Goal: Task Accomplishment & Management: Complete application form

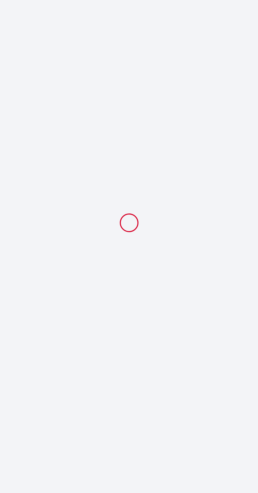
select select
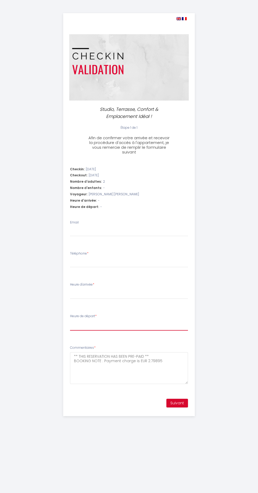
click at [140, 326] on select "00:00 00:30 01:00 01:30 02:00 02:30 03:00 03:30 04:00 04:30 05:00 05:30 06:00 0…" at bounding box center [129, 326] width 118 height 10
click at [143, 230] on input "Email" at bounding box center [129, 231] width 118 height 9
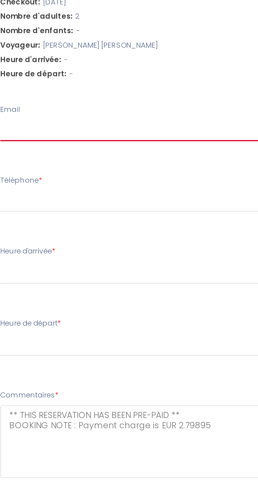
type input "[EMAIL_ADDRESS][DOMAIN_NAME]"
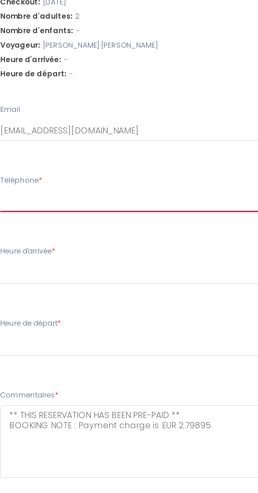
type input "606631798"
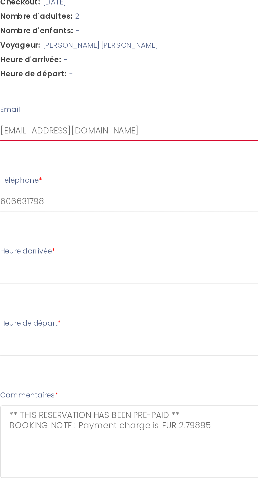
select select
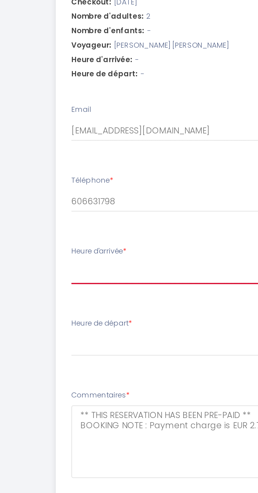
click at [108, 294] on select "16:00 16:30 17:00 17:30 18:00 18:30 19:00 19:30 20:00 20:30 21:00 21:30 22:00 2…" at bounding box center [129, 294] width 118 height 10
select select "21:00"
click at [70, 289] on select "16:00 16:30 17:00 17:30 18:00 18:30 19:00 19:30 20:00 20:30 21:00 21:30 22:00 2…" at bounding box center [129, 294] width 118 height 10
select select
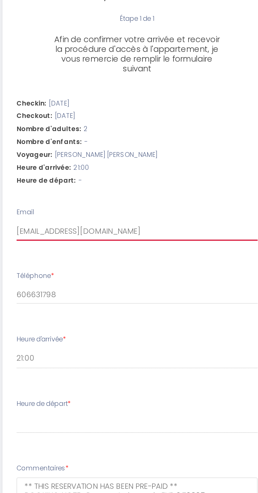
type input "reboll93@gmail.xn--com-1ma"
select select
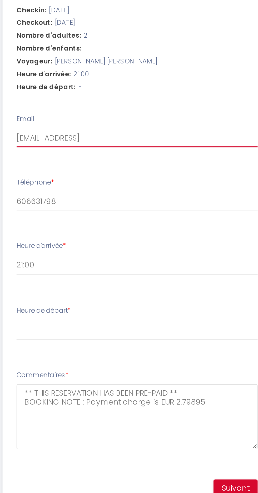
type input "[EMAIL_ADDRESS][DOMAIN_NAME]"
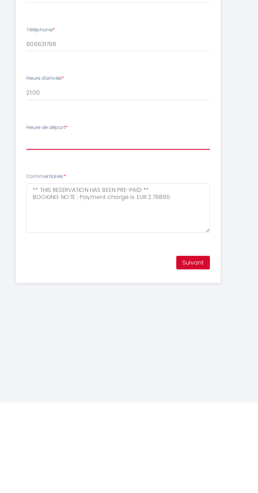
click at [105, 325] on select "00:00 00:30 01:00 01:30 02:00 02:30 03:00 03:30 04:00 04:30 05:00 05:30 06:00 0…" at bounding box center [129, 326] width 118 height 10
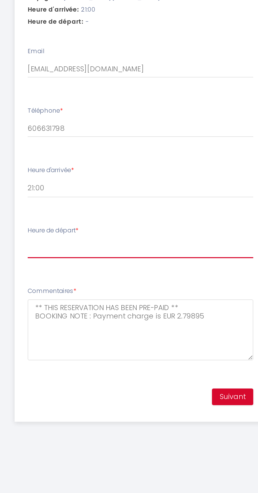
click at [119, 326] on select "00:00 00:30 01:00 01:30 02:00 02:30 03:00 03:30 04:00 04:30 05:00 05:30 06:00 0…" at bounding box center [129, 326] width 118 height 10
select select "10:00"
click at [70, 321] on select "00:00 00:30 01:00 01:30 02:00 02:30 03:00 03:30 04:00 04:30 05:00 05:30 06:00 0…" at bounding box center [129, 326] width 118 height 10
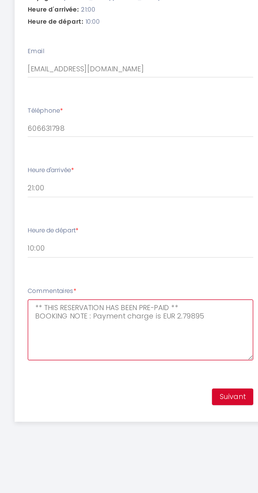
click at [129, 361] on textarea "** THIS RESERVATION HAS BEEN PRE-PAID ** BOOKING NOTE : Payment charge is EUR 2…" at bounding box center [129, 368] width 118 height 32
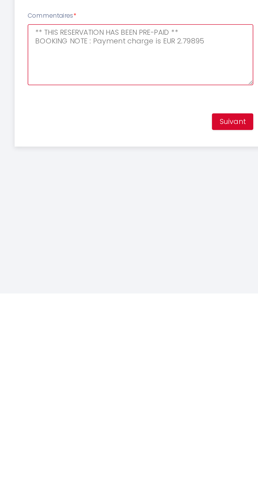
click at [171, 362] on textarea "** THIS RESERVATION HAS BEEN PRE-PAID ** BOOKING NOTE : Payment charge is EUR 2…" at bounding box center [129, 368] width 118 height 32
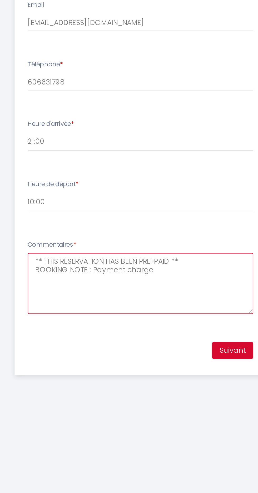
click at [149, 354] on textarea "** THIS RESERVATION HAS BEEN PRE-PAID ** BOOKING NOTE : Payment charge" at bounding box center [129, 368] width 118 height 32
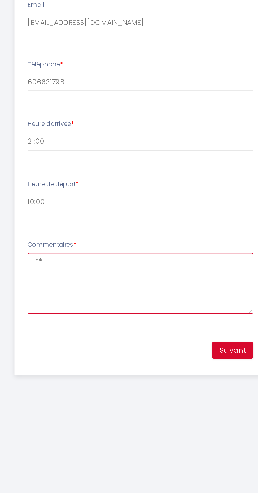
type textarea "*"
type textarea "E"
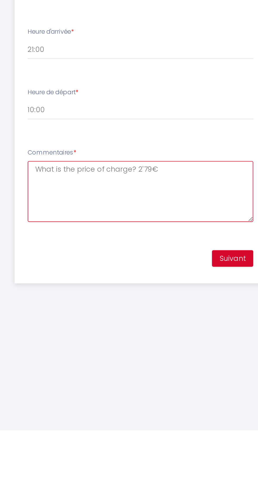
type textarea "What is the price of charge? 2'79€"
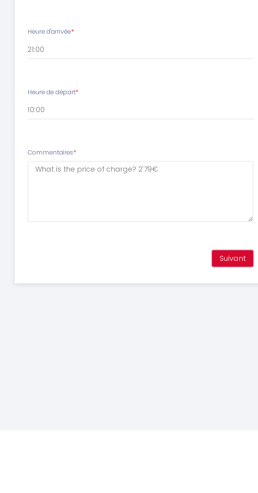
click at [180, 399] on button "Suivant" at bounding box center [177, 403] width 22 height 9
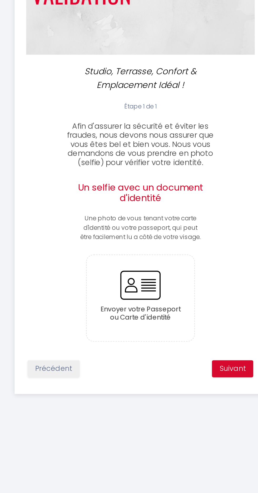
scroll to position [16, 0]
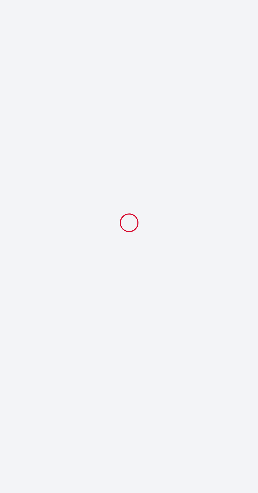
select select "21:00"
select select "10:00"
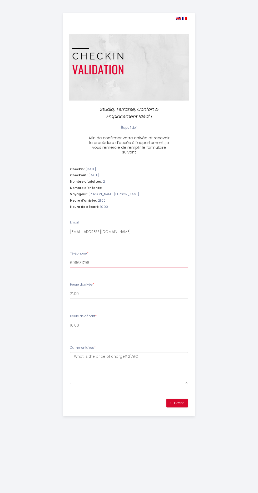
click at [81, 261] on input "606631798" at bounding box center [129, 262] width 118 height 9
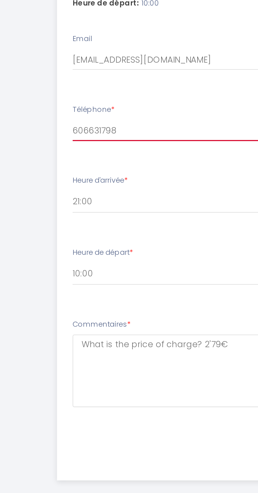
click at [72, 263] on input "606631798" at bounding box center [129, 262] width 118 height 9
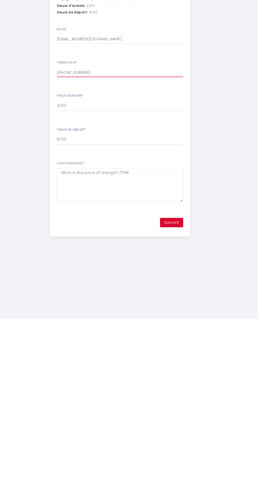
type input "[PHONE_NUMBER]"
click at [179, 401] on button "Suivant" at bounding box center [177, 403] width 22 height 9
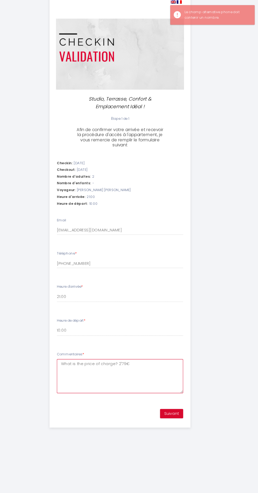
click at [124, 356] on textarea "What is the price of charge? 2'79€" at bounding box center [129, 368] width 118 height 32
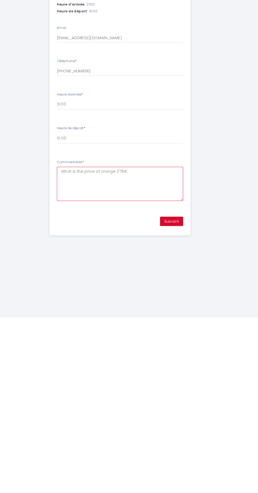
click at [155, 356] on textarea "What is the price of charge 2'79€" at bounding box center [129, 368] width 118 height 32
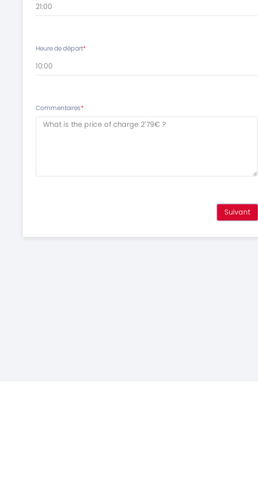
click at [179, 401] on button "Suivant" at bounding box center [177, 403] width 22 height 9
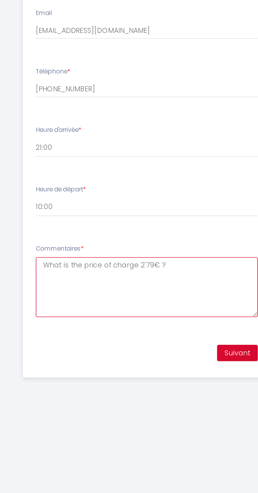
click at [83, 356] on textarea "What is the price of charge 2'79€ ?" at bounding box center [129, 368] width 118 height 32
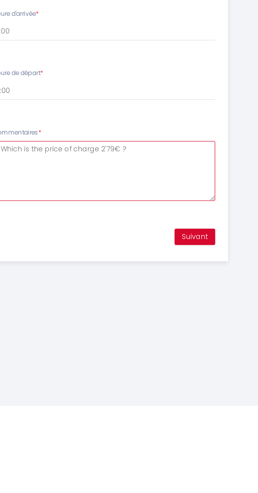
type textarea "Which is the price of charge 2'79€ ?"
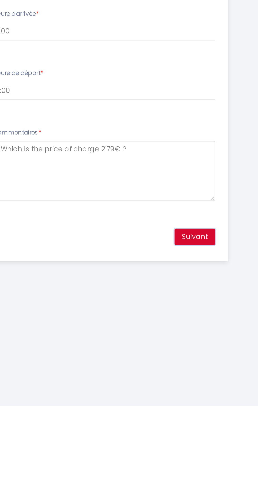
click at [177, 403] on button "Suivant" at bounding box center [177, 403] width 22 height 9
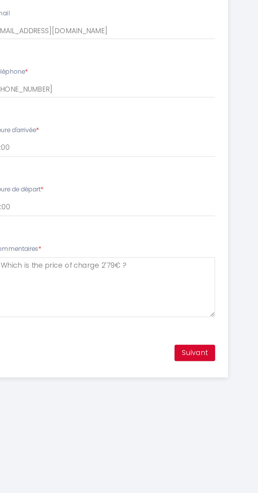
scroll to position [3, 0]
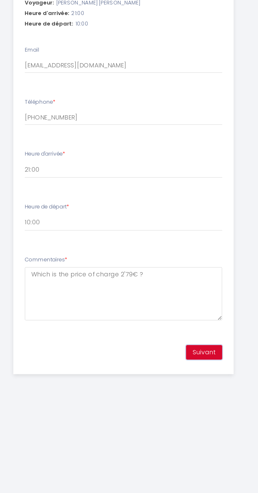
click at [176, 402] on button "Suivant" at bounding box center [177, 403] width 22 height 9
click at [177, 401] on button "Suivant" at bounding box center [177, 403] width 22 height 9
